Goal: Task Accomplishment & Management: Manage account settings

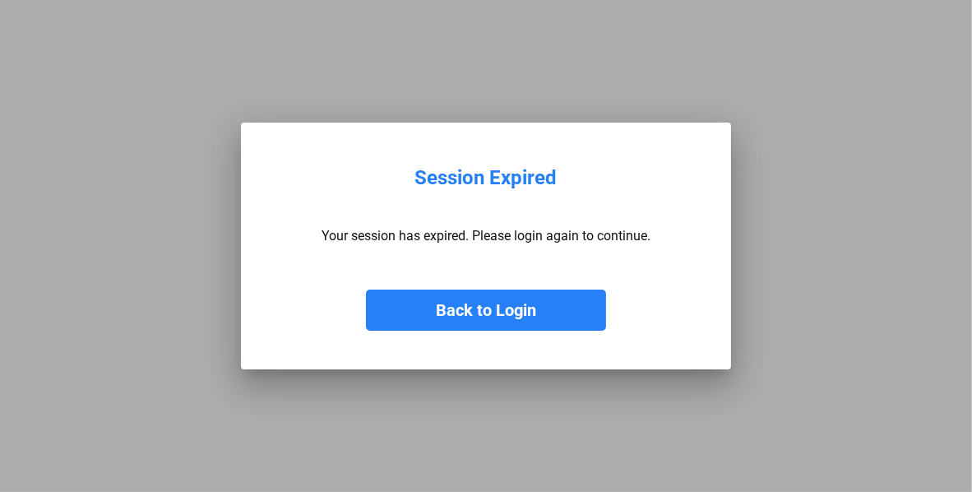
click at [479, 311] on button "Back to Login" at bounding box center [486, 309] width 240 height 41
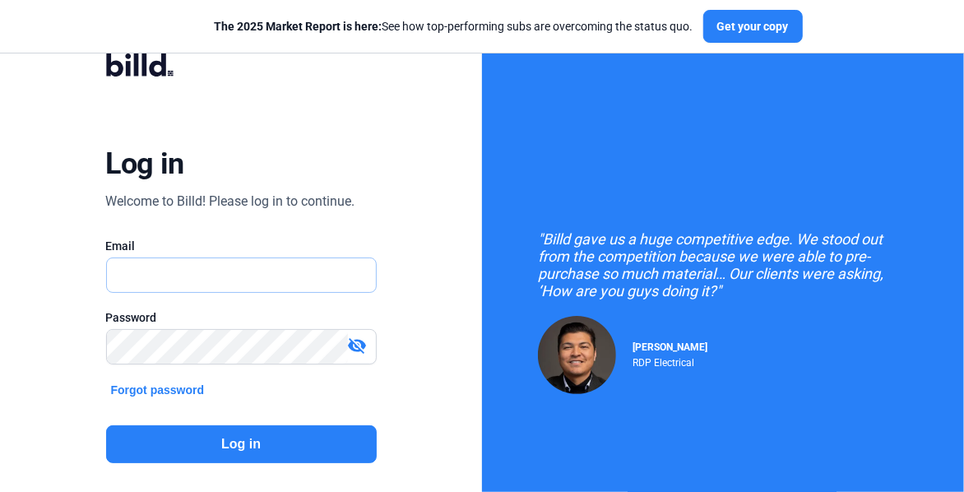
type input "[EMAIL_ADDRESS][DOMAIN_NAME]"
click at [350, 453] on button "Log in" at bounding box center [241, 444] width 271 height 38
